Goal: Task Accomplishment & Management: Use online tool/utility

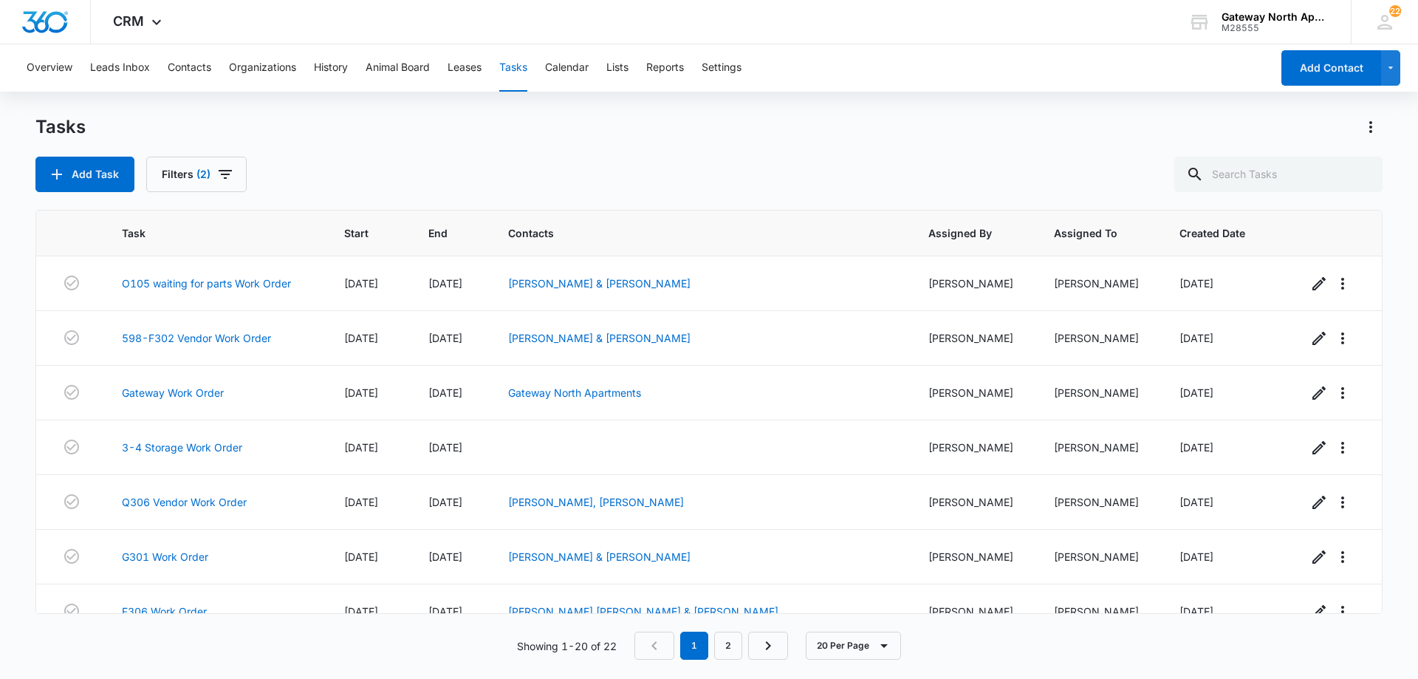
scroll to position [735, 0]
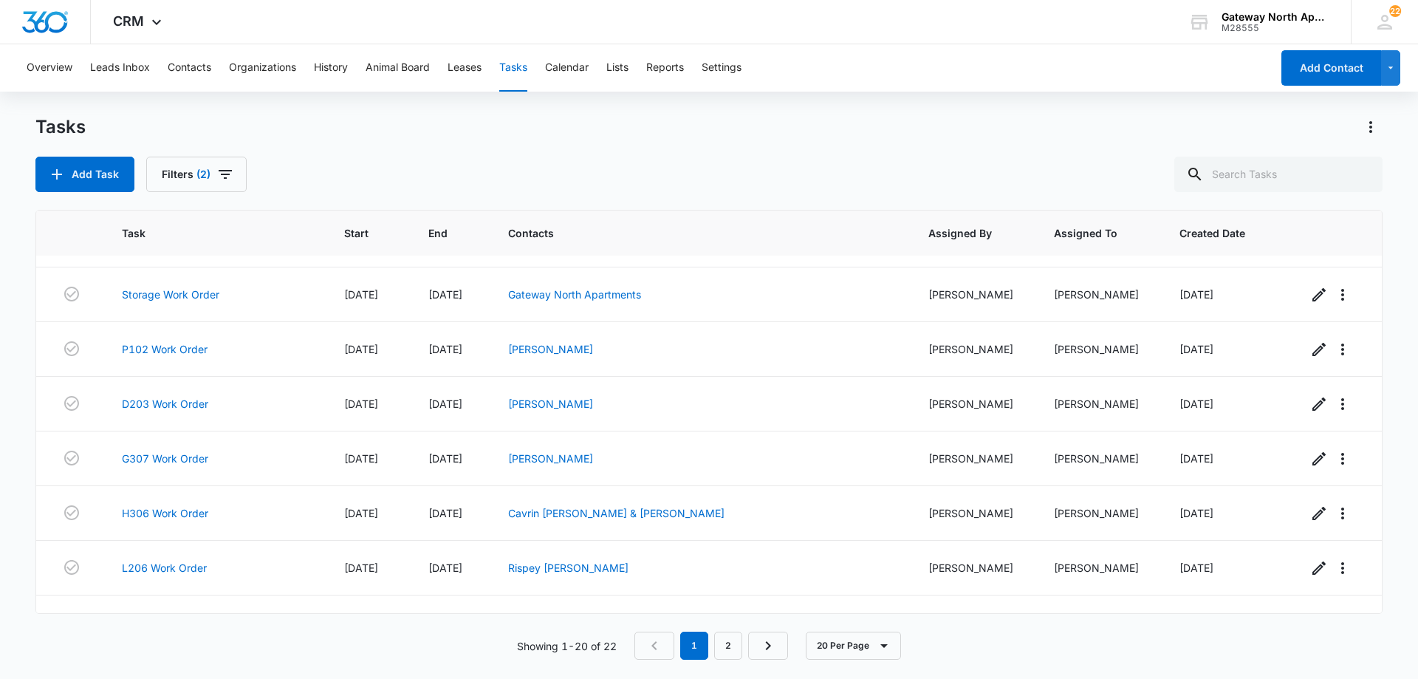
scroll to position [735, 0]
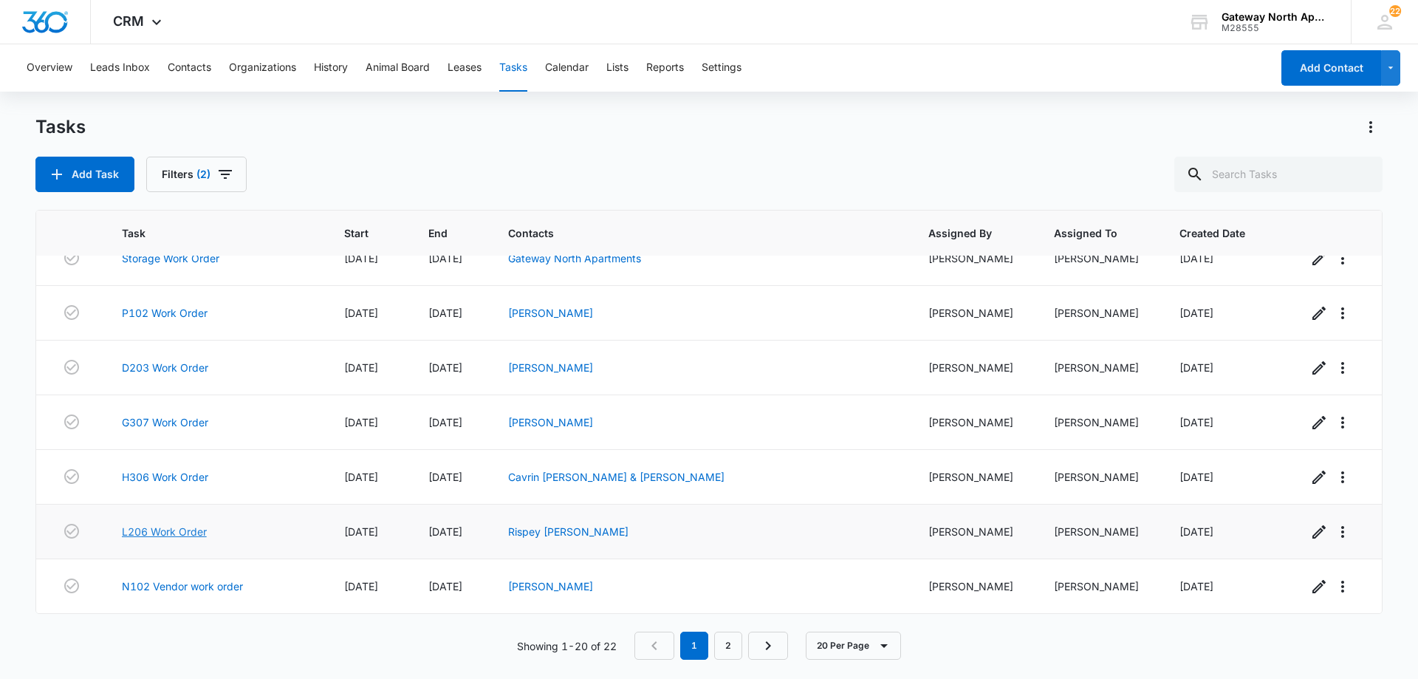
click at [164, 535] on link "L206 Work Order" at bounding box center [164, 532] width 85 height 16
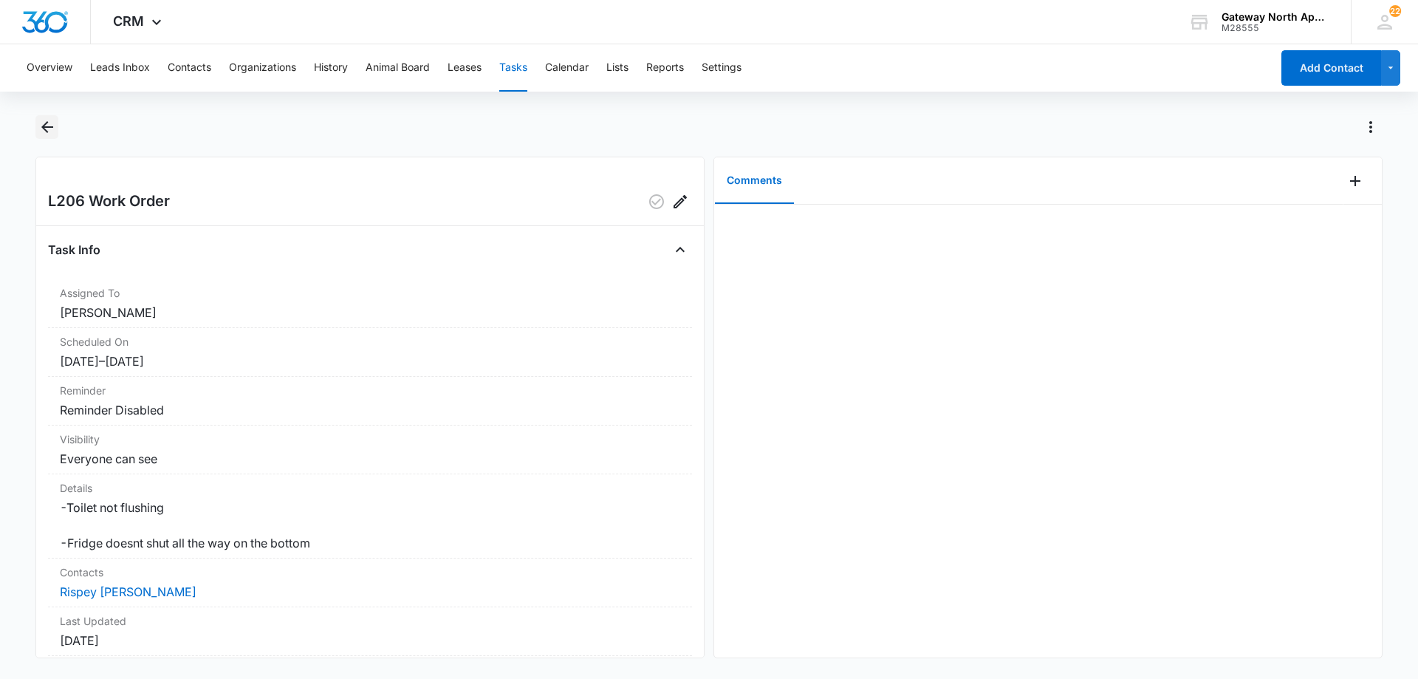
click at [52, 126] on icon "Back" at bounding box center [47, 127] width 18 height 18
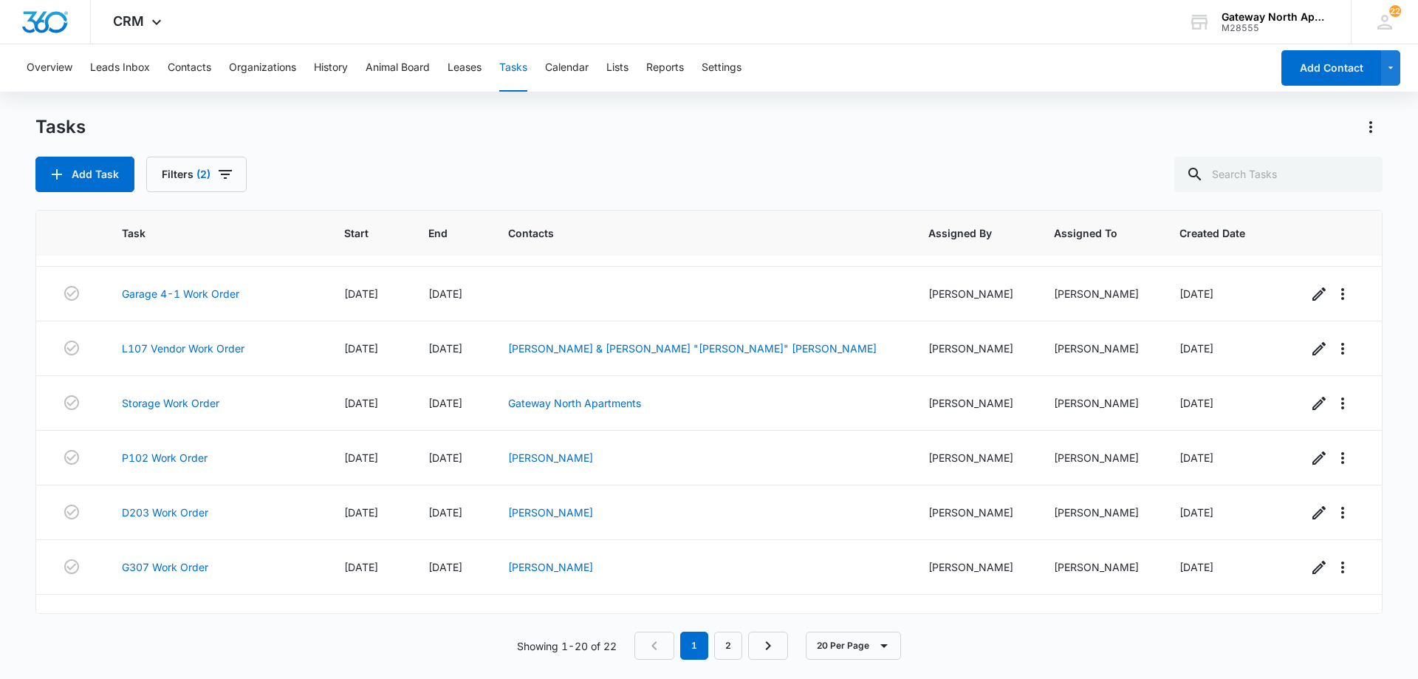
scroll to position [735, 0]
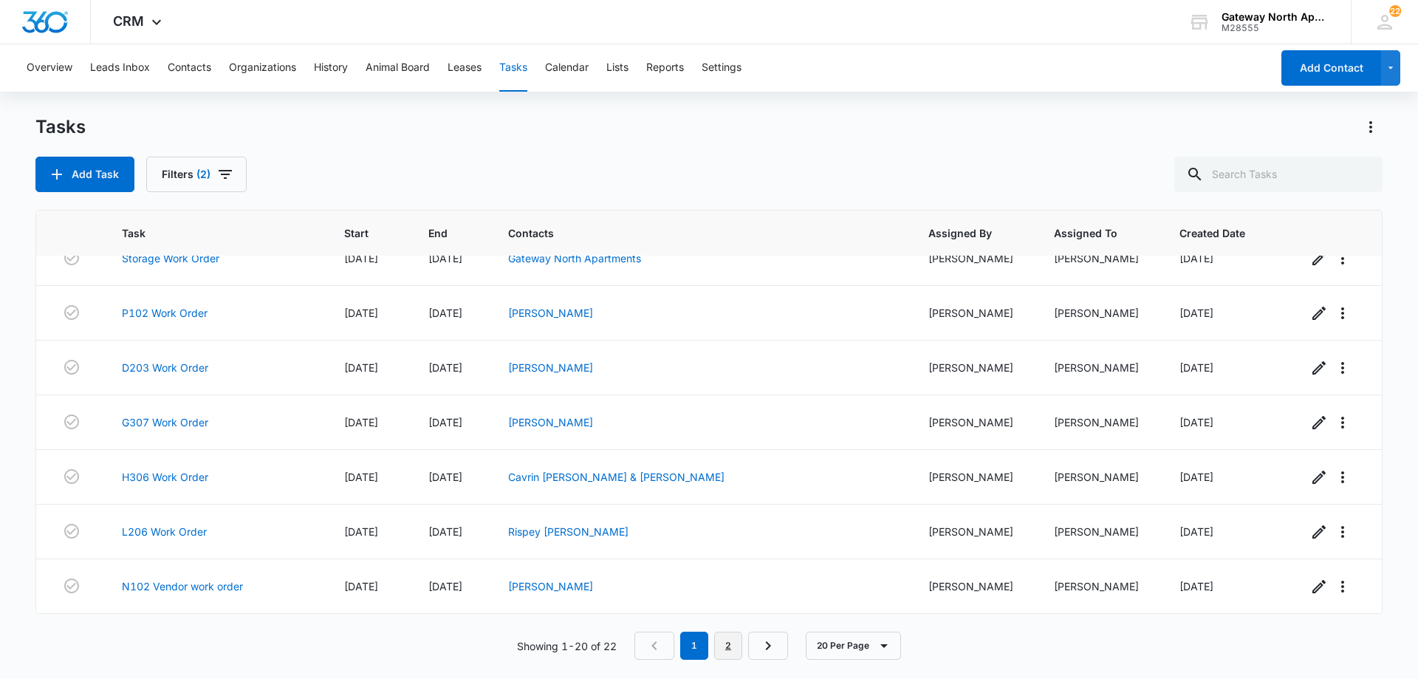
click at [734, 641] on link "2" at bounding box center [728, 645] width 28 height 28
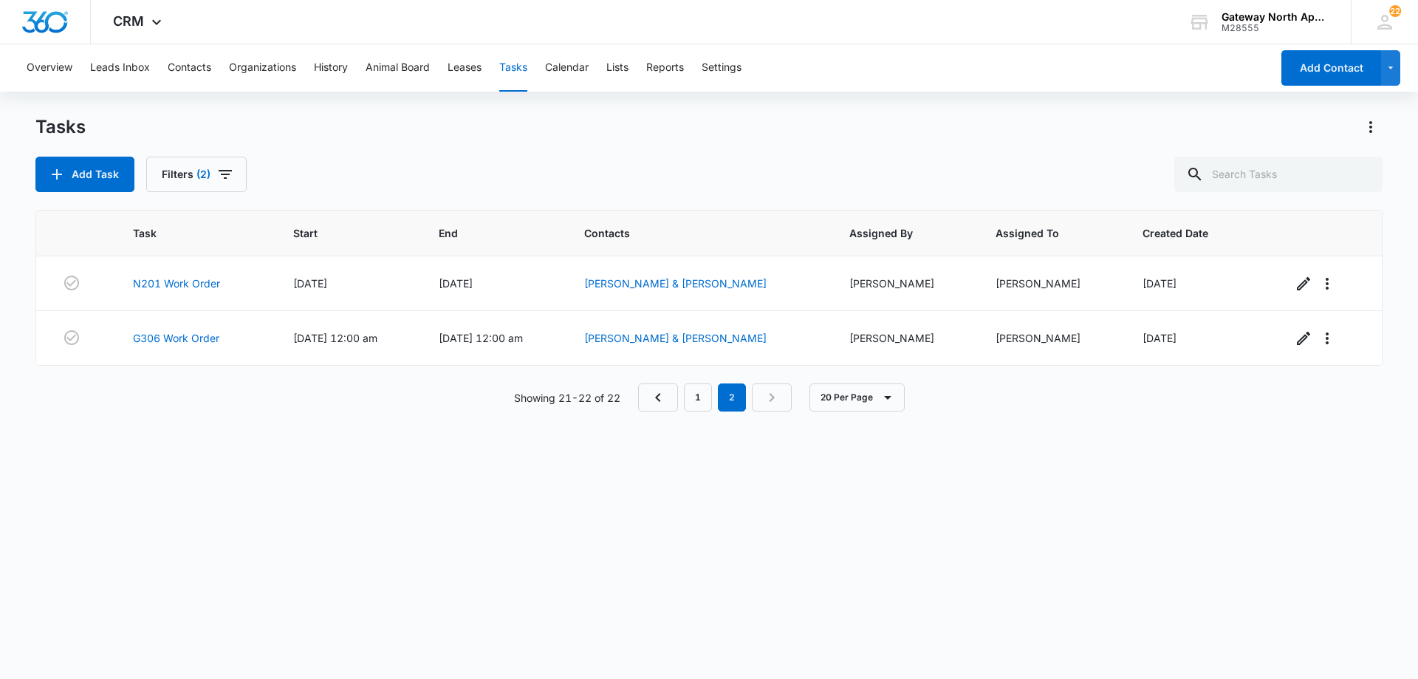
scroll to position [0, 0]
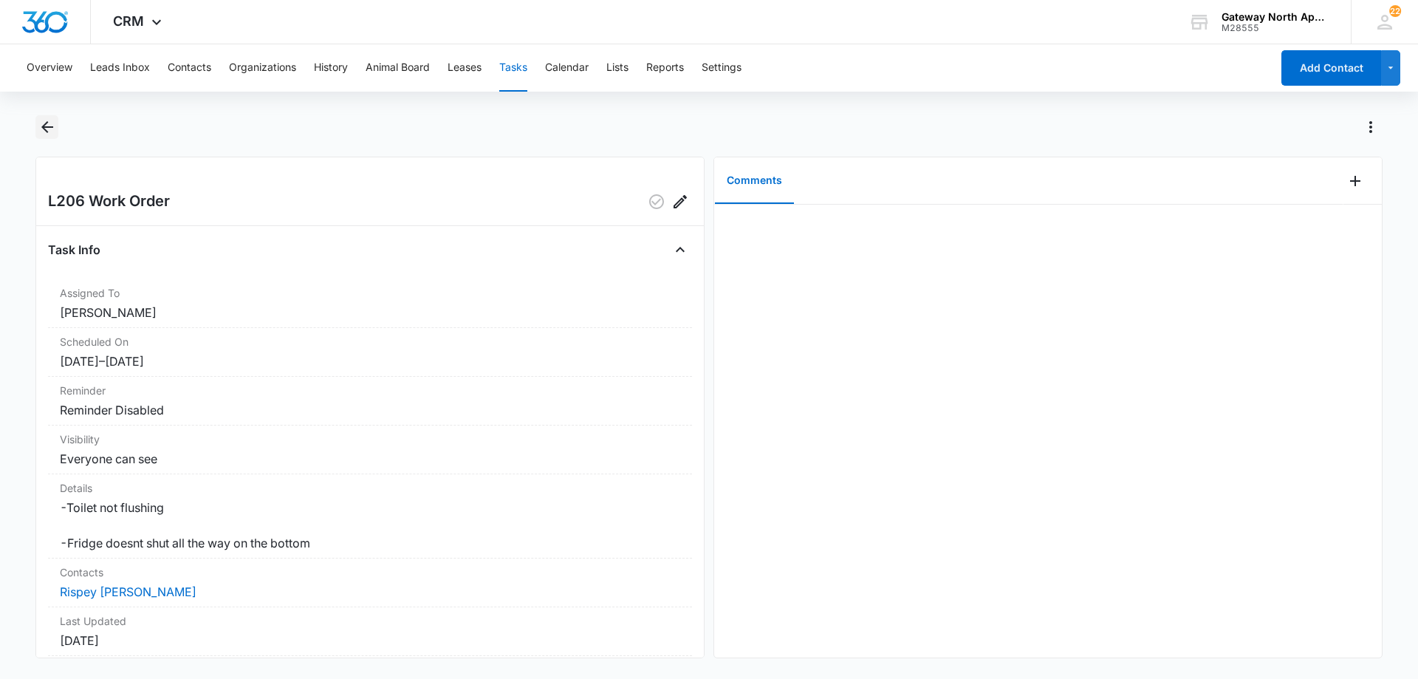
click at [49, 133] on icon "Back" at bounding box center [47, 127] width 18 height 18
